Goal: Check status

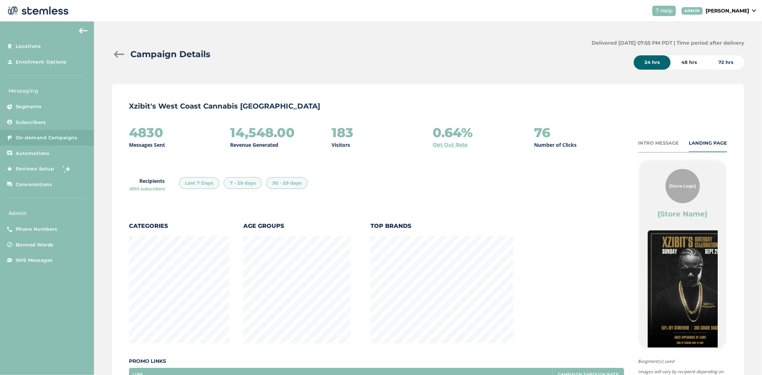
scroll to position [375, 629]
drag, startPoint x: 610, startPoint y: 41, endPoint x: 619, endPoint y: 40, distance: 9.0
click at [377, 40] on label "Delivered [DATE] 07:55 PM PDT | Time period after delivery" at bounding box center [668, 43] width 153 height 8
drag, startPoint x: 171, startPoint y: 133, endPoint x: 127, endPoint y: 128, distance: 44.5
click at [128, 127] on div "Xzibit's West Coast Cannabis Chatsworth 4830 Messages Sent 14,548.00 Revenue Ge…" at bounding box center [428, 271] width 632 height 375
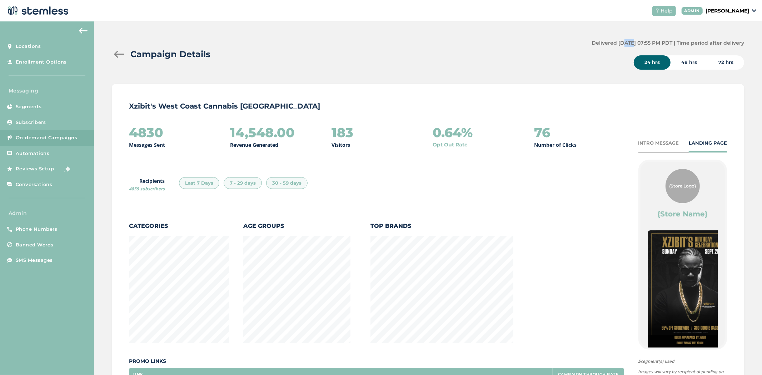
drag, startPoint x: 349, startPoint y: 129, endPoint x: 311, endPoint y: 134, distance: 38.2
click at [311, 134] on div "4830 Messages Sent 14,548.00 Revenue Generated 183 Visitors 0.64% Opt Out Rate …" at bounding box center [376, 136] width 495 height 23
click at [237, 120] on div "Xzibit's West Coast Cannabis Chatsworth 4830 Messages Sent 14,548.00 Revenue Ge…" at bounding box center [428, 271] width 632 height 375
drag, startPoint x: 456, startPoint y: 130, endPoint x: 493, endPoint y: 178, distance: 60.6
click at [377, 131] on h2 "0.64%" at bounding box center [453, 132] width 40 height 14
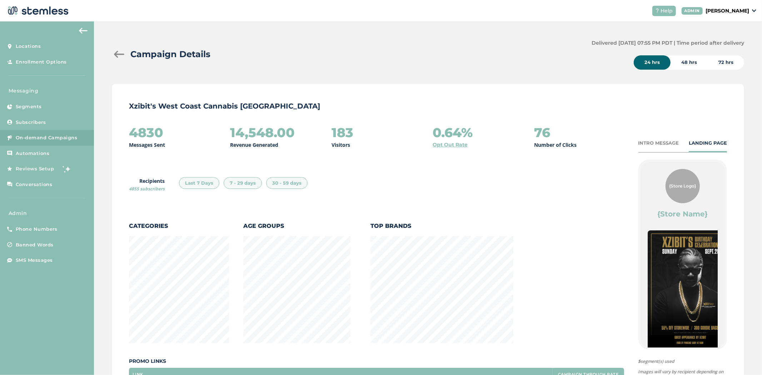
click at [377, 120] on div "Xzibit's West Coast Cannabis Chatsworth 4830 Messages Sent 14,548.00 Revenue Ge…" at bounding box center [428, 271] width 632 height 375
drag, startPoint x: 141, startPoint y: 177, endPoint x: 180, endPoint y: 173, distance: 39.5
click at [180, 173] on div "4830 Messages Sent 14,548.00 Revenue Generated 183 Visitors 0.64% Opt Out Rate …" at bounding box center [376, 286] width 495 height 323
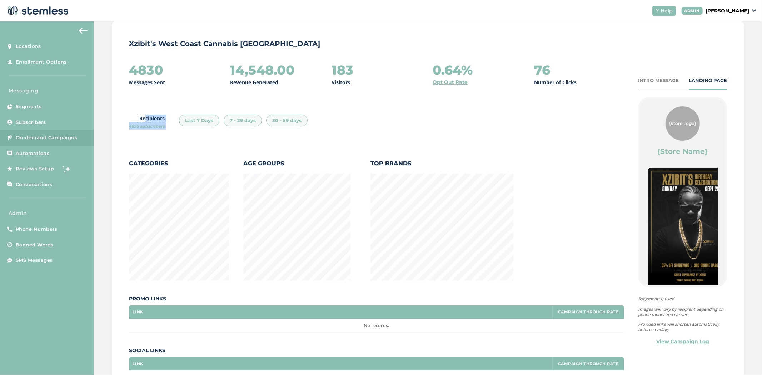
scroll to position [62, 0]
drag, startPoint x: 129, startPoint y: 69, endPoint x: 171, endPoint y: 66, distance: 41.8
click at [171, 66] on div "4830 Messages Sent" at bounding box center [174, 74] width 90 height 23
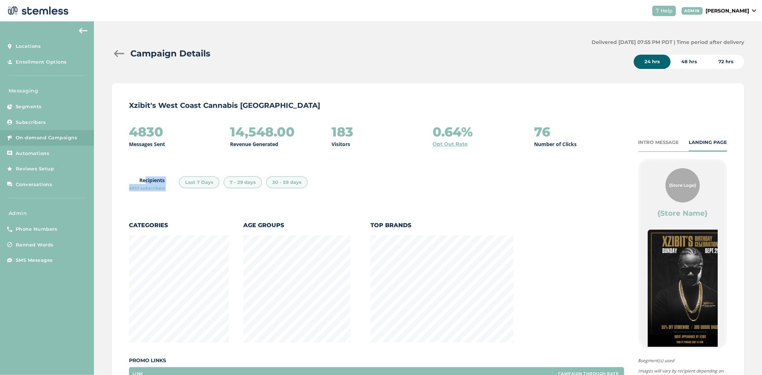
scroll to position [0, 0]
click at [123, 136] on div "Xzibit's West Coast Cannabis Chatsworth 4830 Messages Sent 14,548.00 Revenue Ge…" at bounding box center [428, 271] width 632 height 375
drag, startPoint x: 344, startPoint y: 129, endPoint x: 312, endPoint y: 134, distance: 32.2
click at [312, 134] on div "4830 Messages Sent 14,548.00 Revenue Generated 183 Visitors 0.64% Opt Out Rate …" at bounding box center [376, 136] width 495 height 23
drag, startPoint x: 638, startPoint y: 44, endPoint x: 651, endPoint y: 42, distance: 13.0
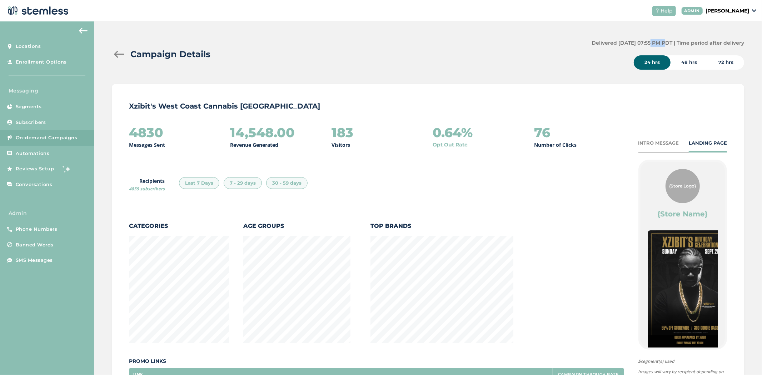
click at [377, 42] on label "Delivered [DATE] 07:55 PM PDT | Time period after delivery" at bounding box center [668, 43] width 153 height 8
drag, startPoint x: 129, startPoint y: 133, endPoint x: 168, endPoint y: 133, distance: 38.6
click at [164, 133] on div "4830 Messages Sent" at bounding box center [174, 136] width 90 height 23
drag, startPoint x: 692, startPoint y: 63, endPoint x: 720, endPoint y: 61, distance: 28.6
click at [377, 63] on div "48 hrs" at bounding box center [689, 62] width 37 height 14
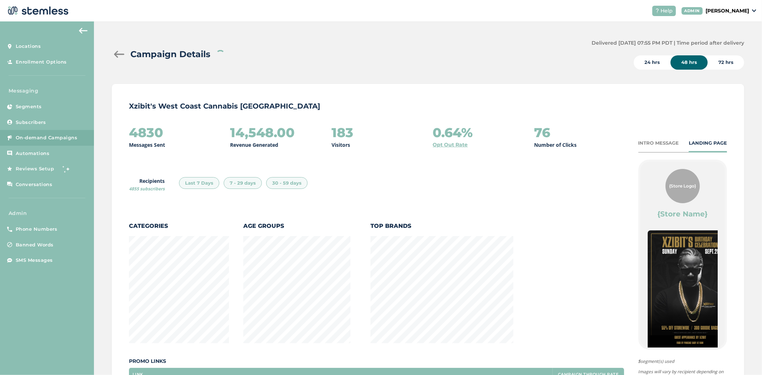
click at [377, 61] on div "72 hrs" at bounding box center [726, 62] width 36 height 14
click at [377, 59] on div "24 hrs" at bounding box center [652, 62] width 37 height 14
